Goal: Find specific page/section: Find specific page/section

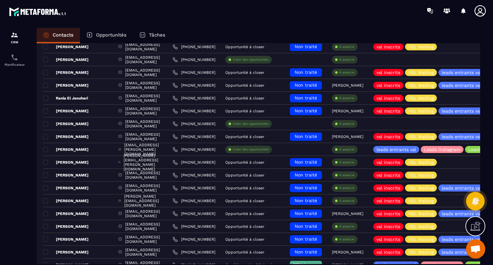
scroll to position [141, 0]
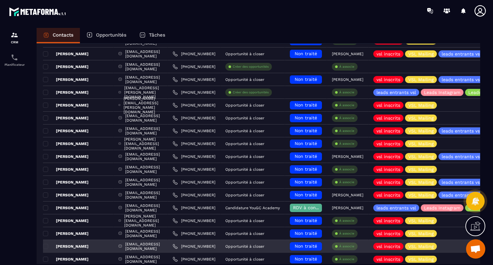
drag, startPoint x: 99, startPoint y: 84, endPoint x: 100, endPoint y: 241, distance: 156.3
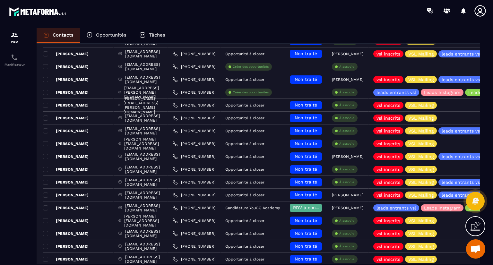
click at [2, 210] on div at bounding box center [14, 153] width 29 height 262
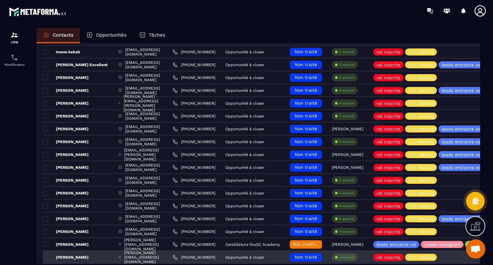
scroll to position [417, 0]
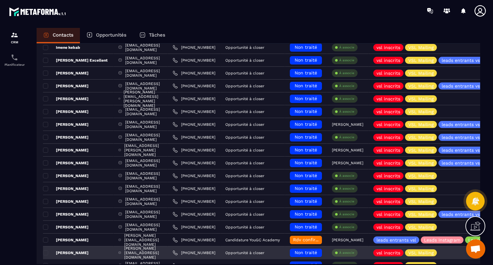
drag, startPoint x: 102, startPoint y: 155, endPoint x: 114, endPoint y: 255, distance: 101.5
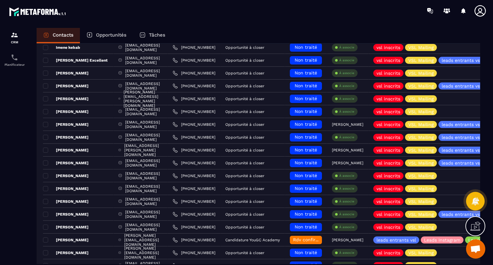
click at [0, 250] on div at bounding box center [14, 153] width 29 height 262
click at [16, 228] on div at bounding box center [14, 153] width 29 height 262
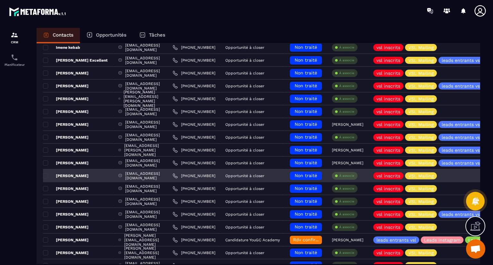
click at [92, 169] on div "[PERSON_NAME]" at bounding box center [78, 175] width 71 height 13
